Goal: Navigation & Orientation: Find specific page/section

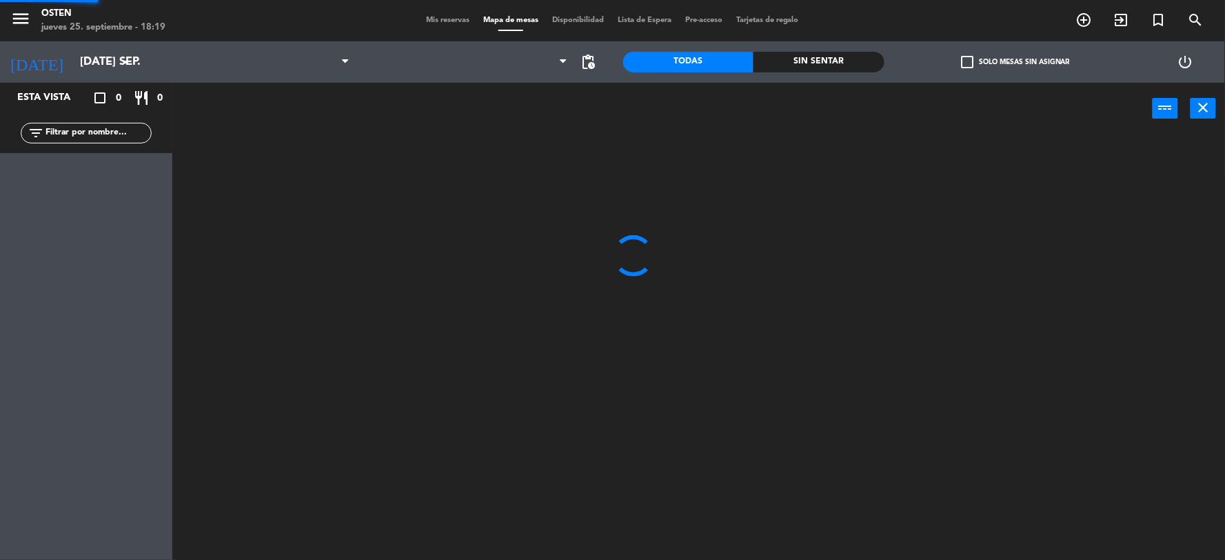
click at [436, 14] on div "Mis reservas Mapa de mesas Disponibilidad Lista de Espera Pre-acceso Tarjetas d…" at bounding box center [612, 20] width 387 height 12
click at [433, 28] on div "menu [PERSON_NAME] jueves 25. septiembre - 18:19 Mis reservas Mapa de mesas Dis…" at bounding box center [612, 20] width 1225 height 41
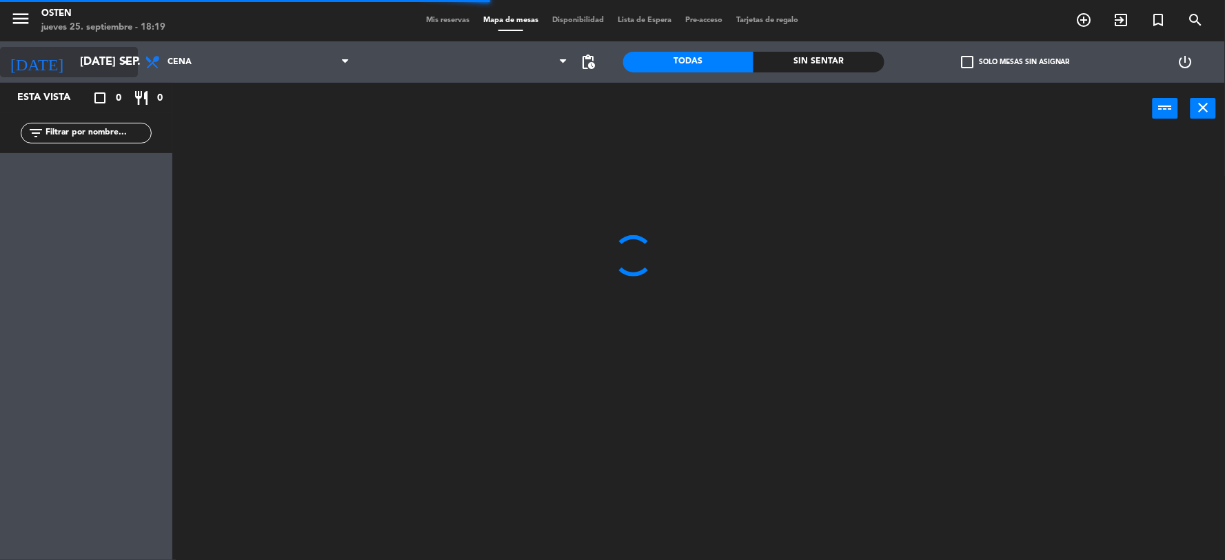
click at [120, 58] on icon "arrow_drop_down" at bounding box center [126, 62] width 17 height 17
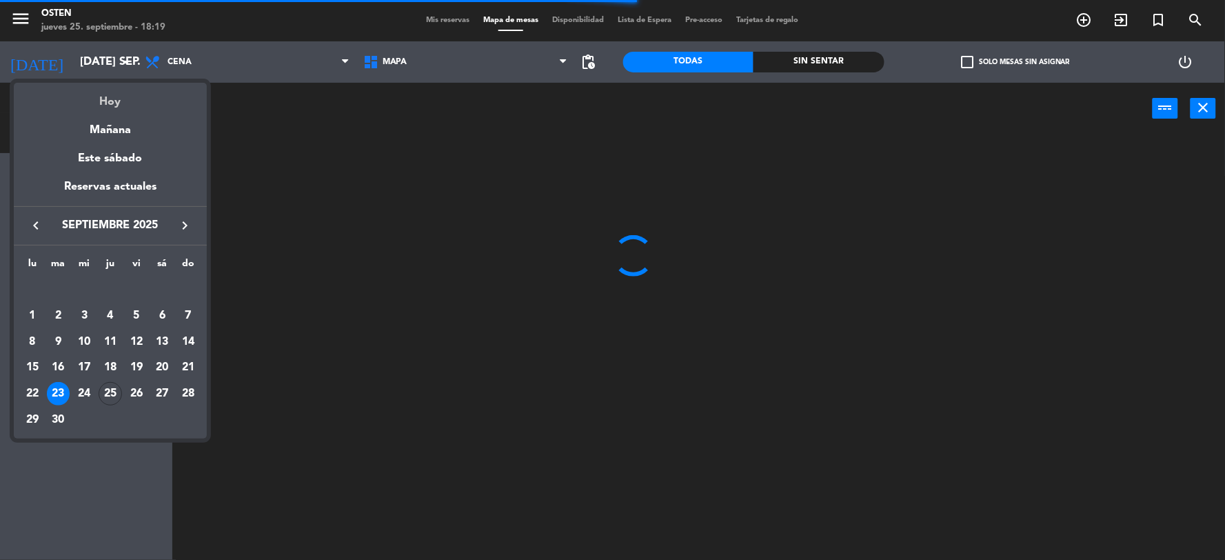
click at [98, 108] on div "Hoy" at bounding box center [110, 97] width 193 height 28
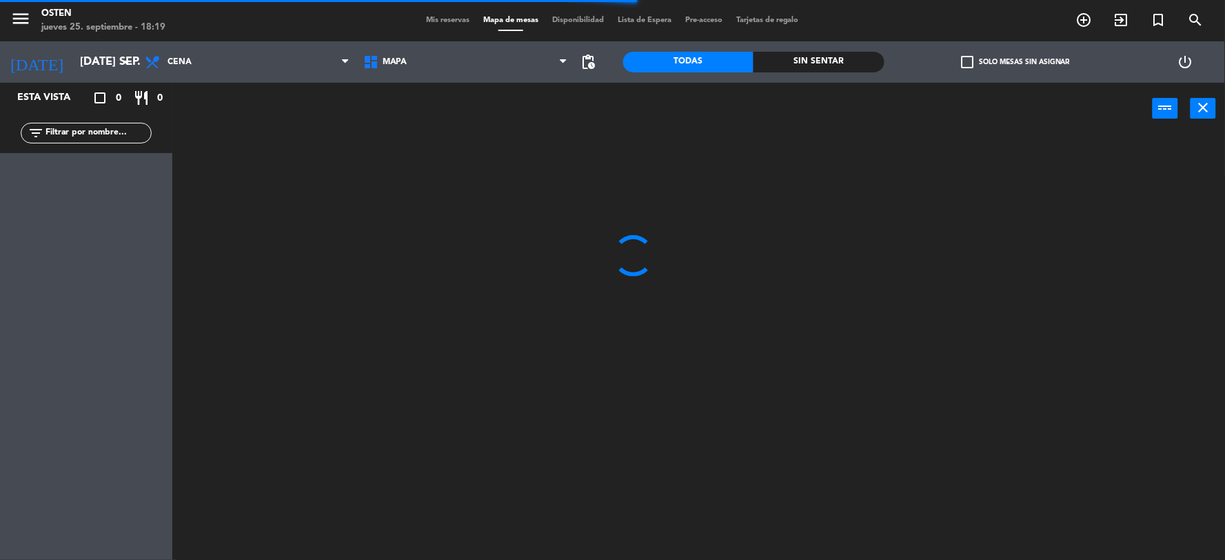
type input "[DEMOGRAPHIC_DATA] [DATE]"
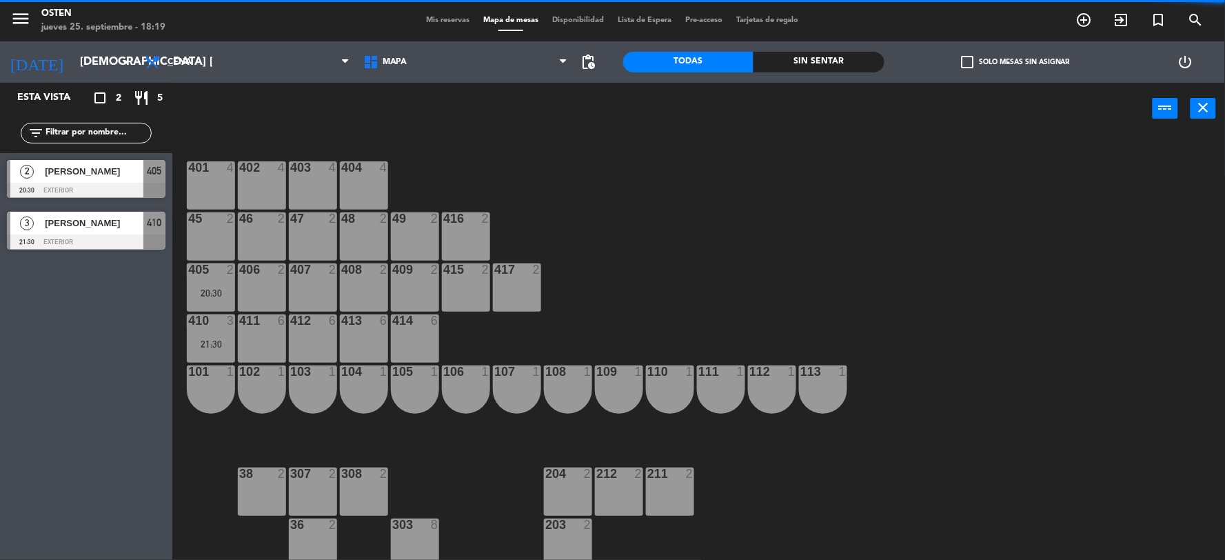
click at [431, 21] on span "Mis reservas" at bounding box center [447, 21] width 57 height 8
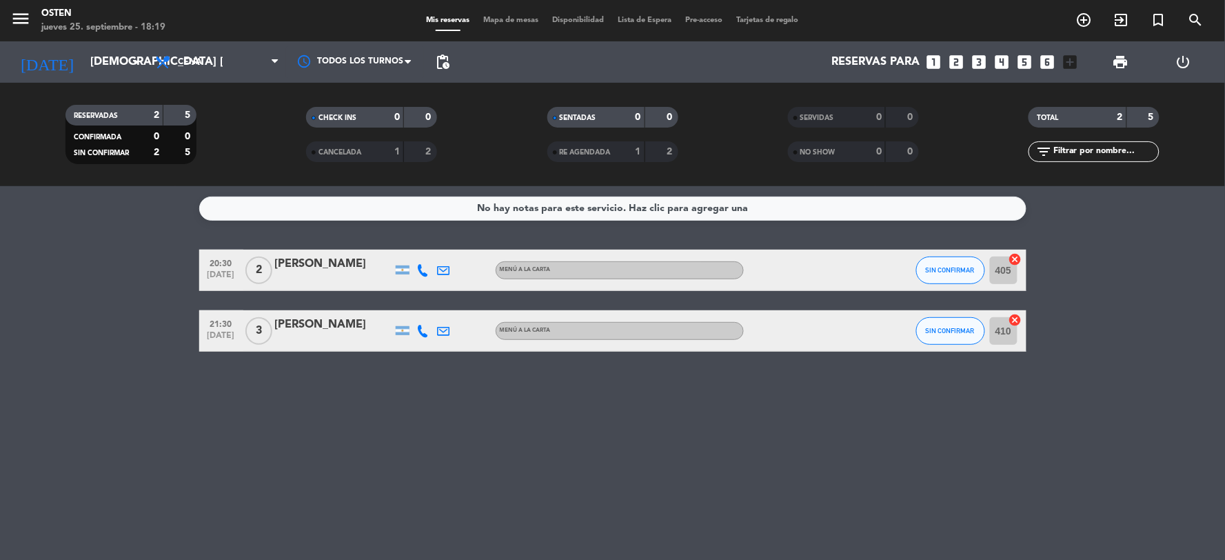
click at [480, 3] on div "menu [PERSON_NAME] jueves 25. septiembre - 18:19 Mis reservas Mapa de mesas Dis…" at bounding box center [612, 20] width 1225 height 41
click at [494, 17] on span "Mapa de mesas" at bounding box center [510, 21] width 69 height 8
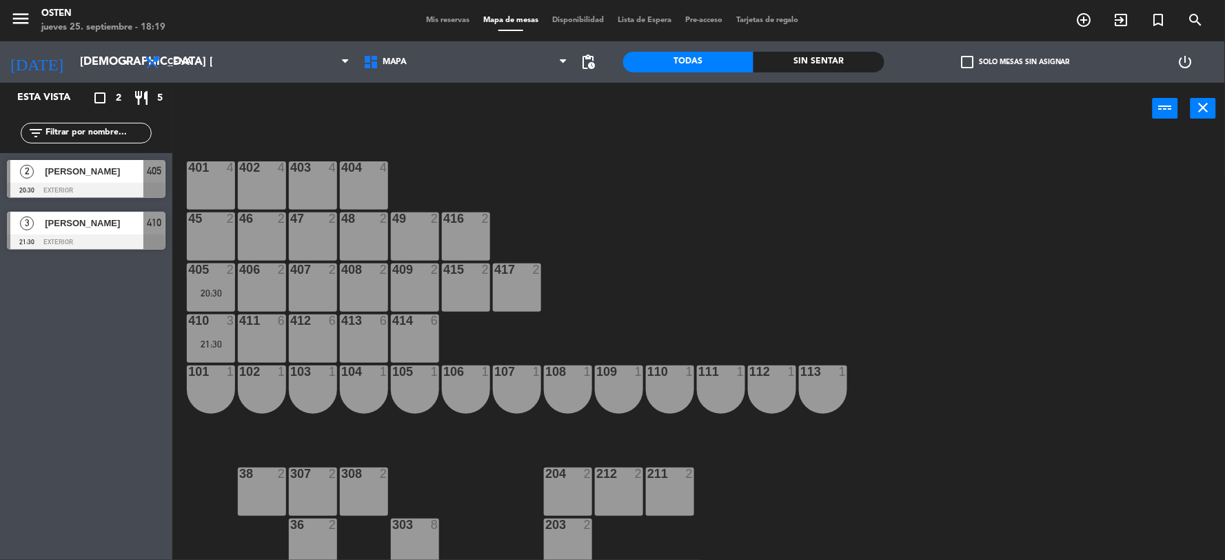
click at [448, 19] on span "Mis reservas" at bounding box center [447, 21] width 57 height 8
